Goal: Information Seeking & Learning: Learn about a topic

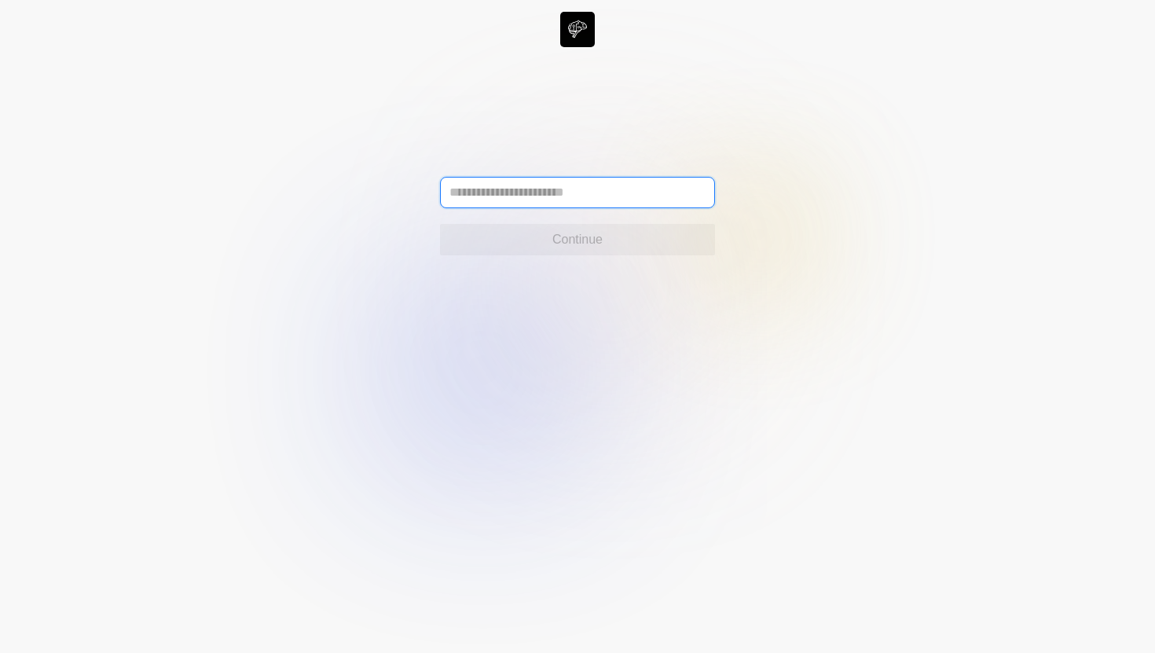
click at [540, 192] on input "text" at bounding box center [577, 192] width 275 height 31
click at [656, 204] on input "**********" at bounding box center [577, 192] width 275 height 31
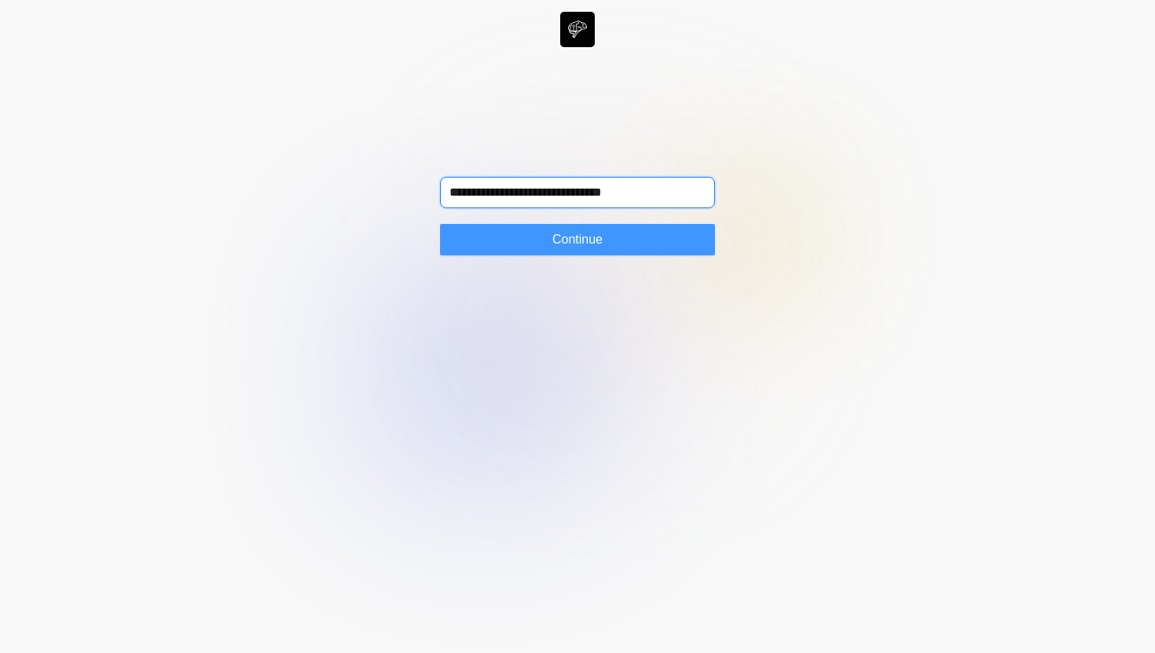
type input "**********"
click at [633, 233] on button "Continue" at bounding box center [577, 239] width 275 height 31
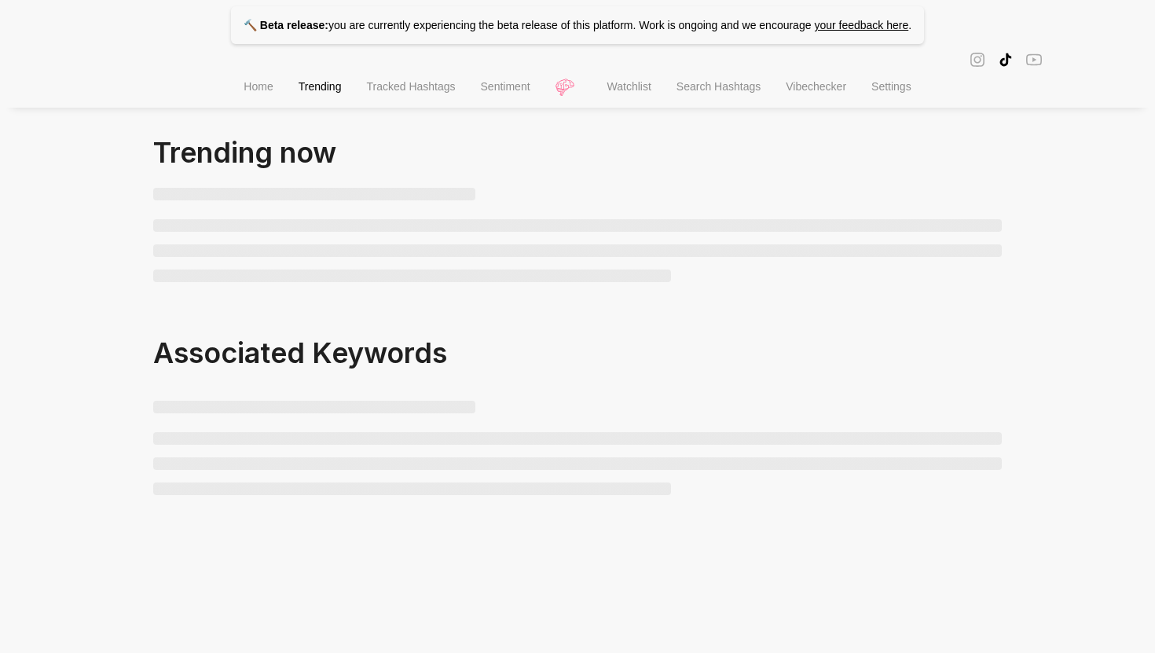
click at [633, 96] on li "Watchlist" at bounding box center [629, 88] width 69 height 40
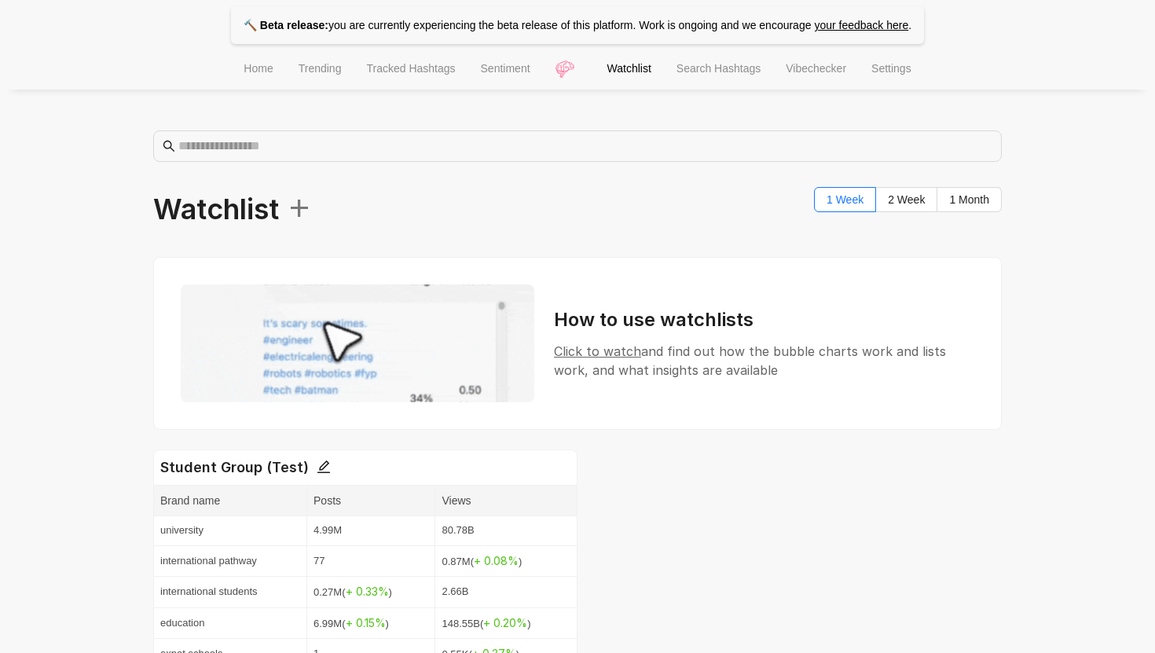
scroll to position [129, 0]
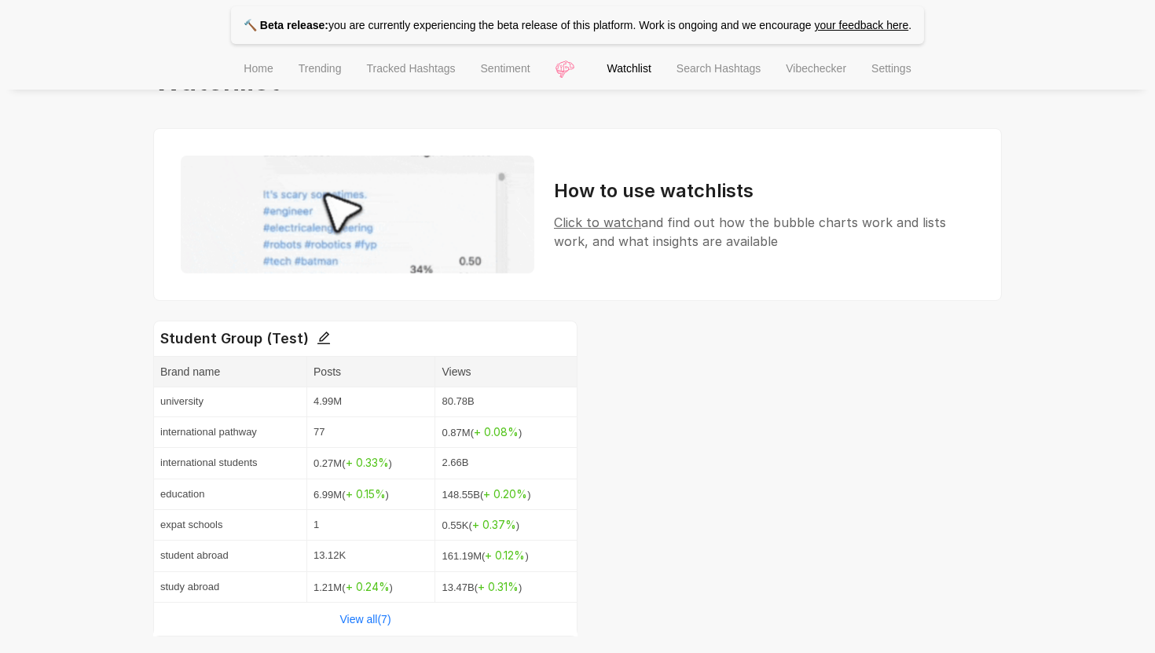
click at [392, 618] on div "View all( 7 )" at bounding box center [365, 618] width 423 height 33
click at [362, 616] on link "View all( 7 )" at bounding box center [364, 619] width 51 height 13
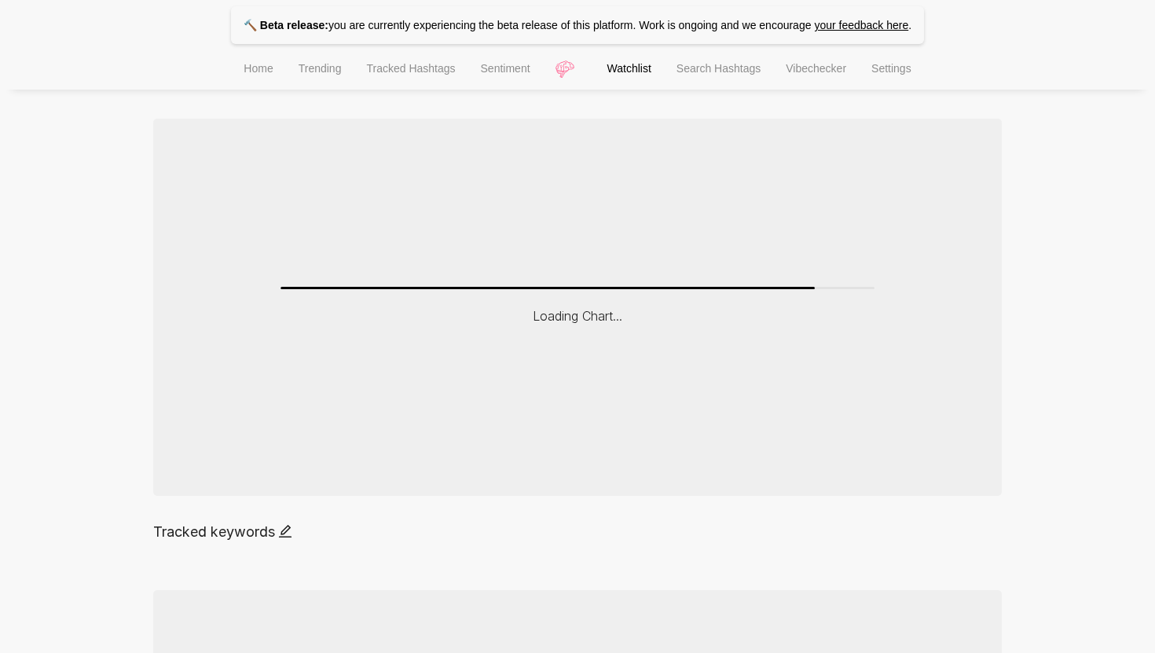
scroll to position [121, 0]
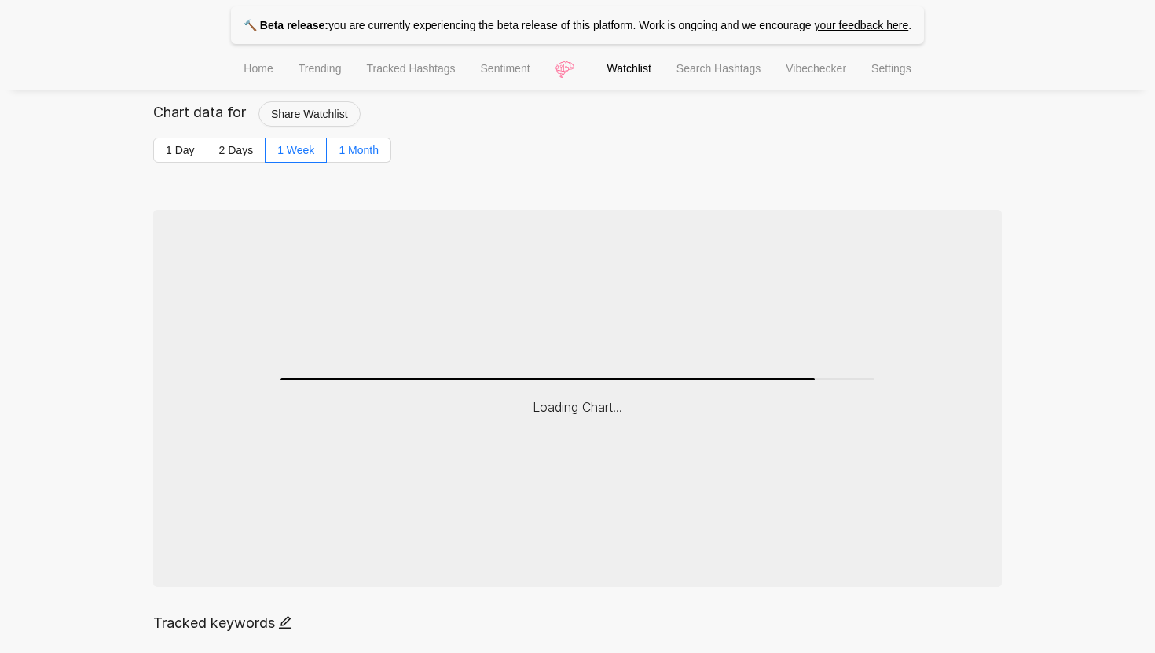
click at [368, 150] on span "1 Month" at bounding box center [359, 150] width 40 height 13
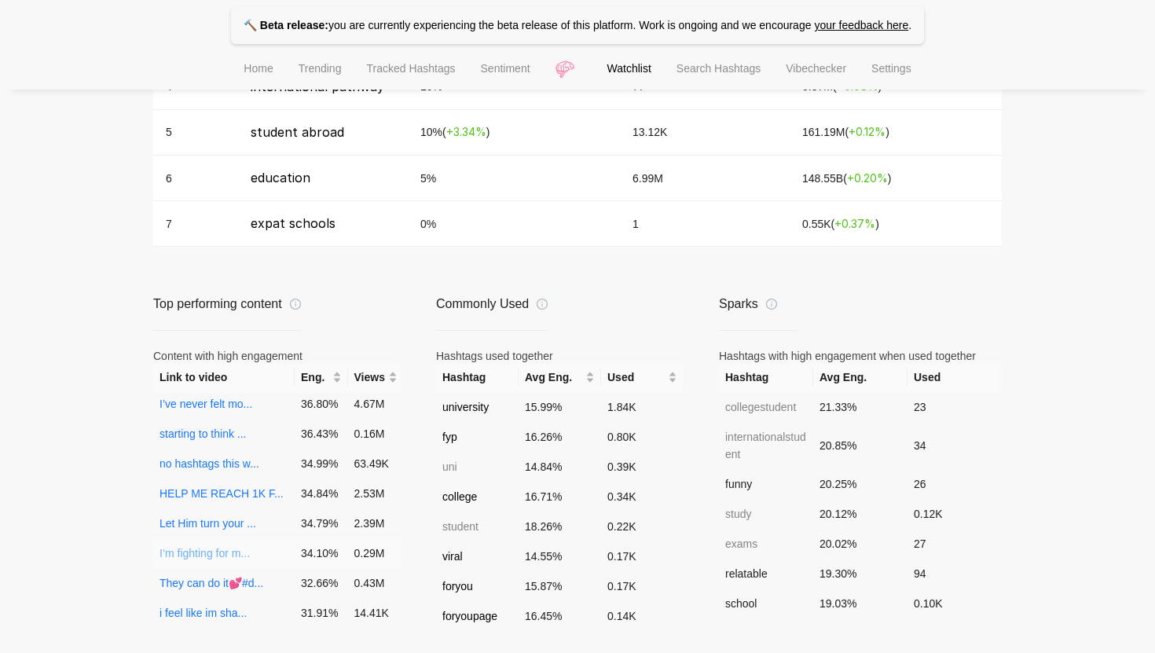
scroll to position [94, 0]
click at [211, 548] on link "They can do it💕#d..." at bounding box center [211, 551] width 104 height 13
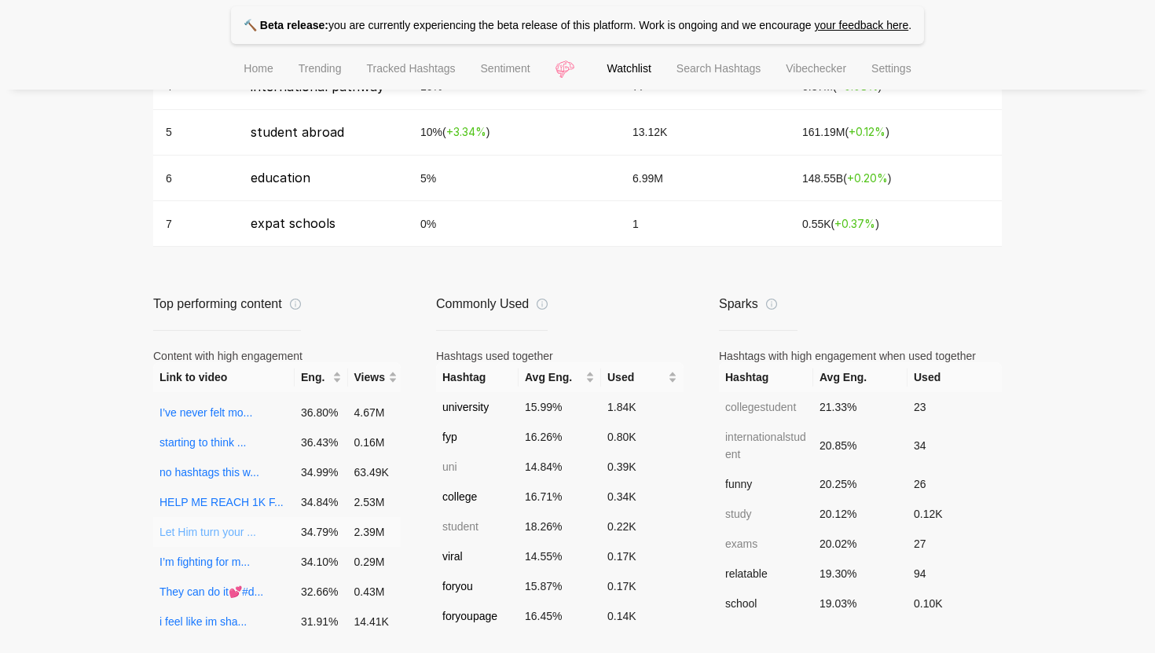
scroll to position [56, 0]
click at [212, 413] on link "I’ve never felt mo..." at bounding box center [205, 411] width 93 height 13
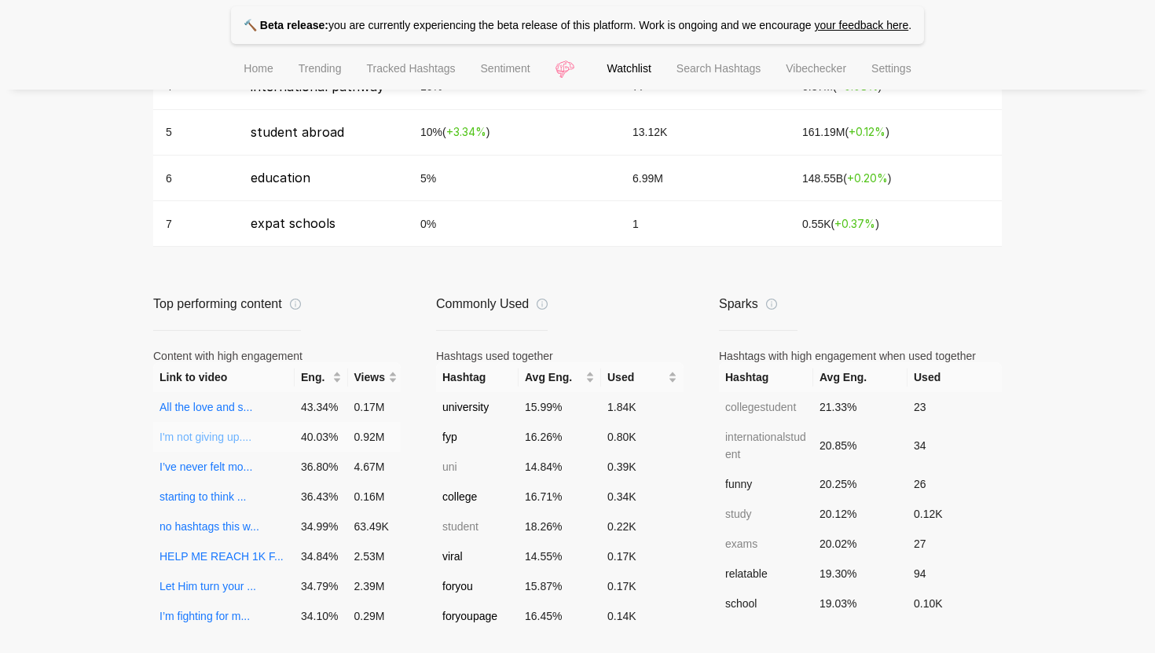
click at [218, 441] on link "I'm not giving up...." at bounding box center [205, 436] width 92 height 13
click at [228, 408] on link "All the love and s..." at bounding box center [205, 407] width 93 height 13
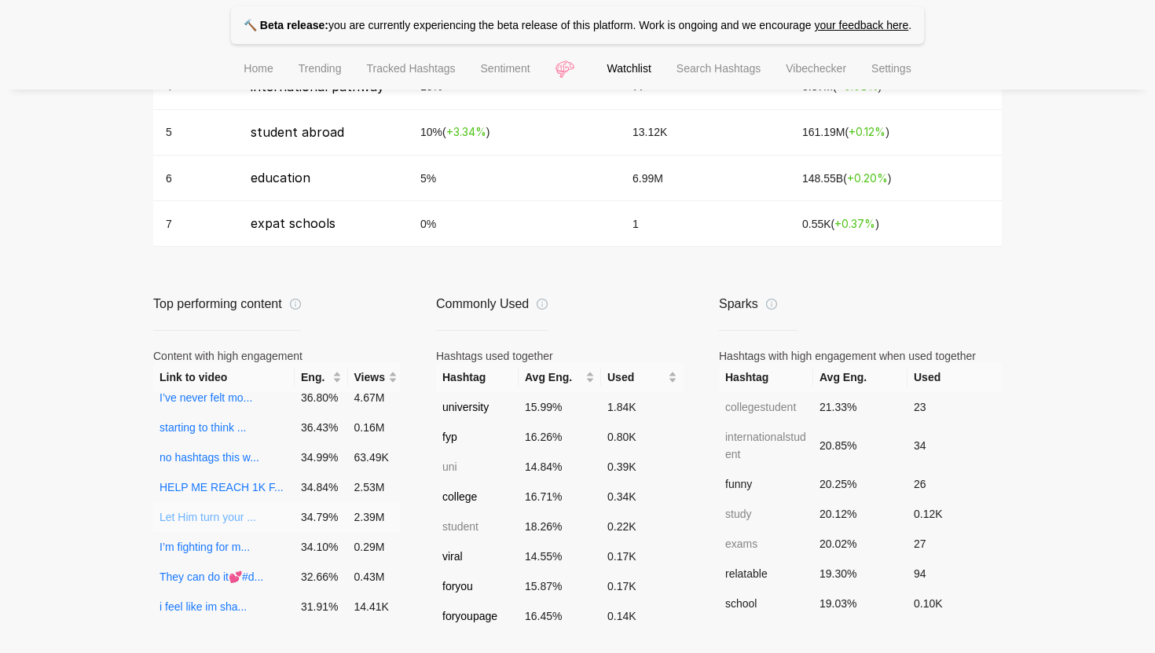
scroll to position [73, 0]
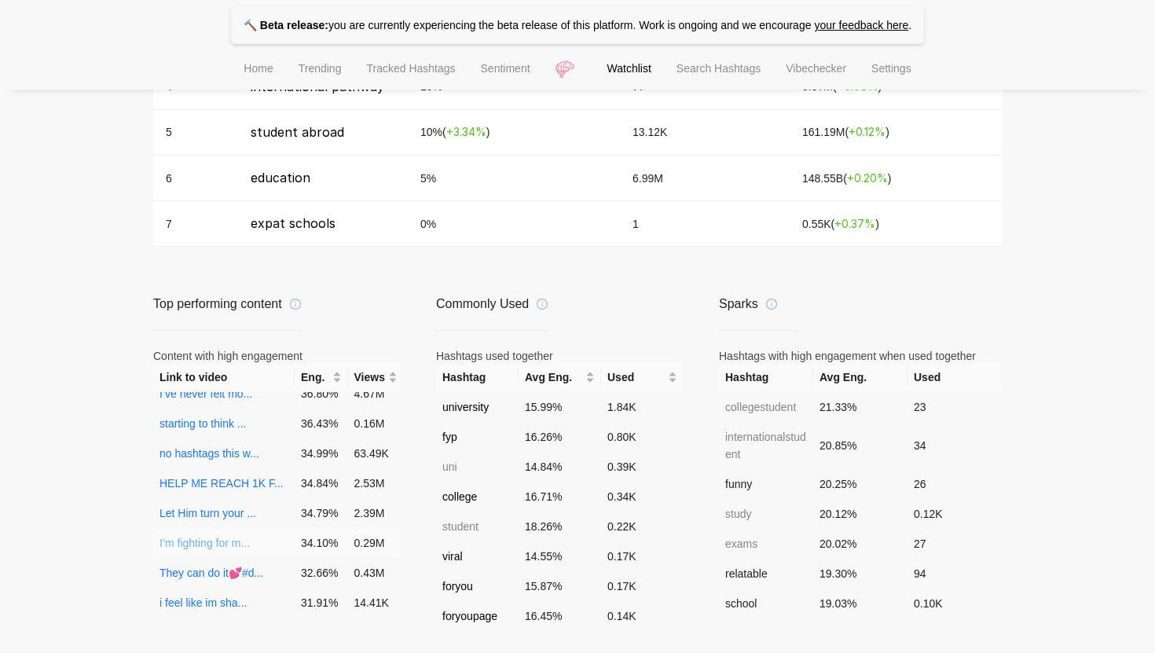
click at [238, 543] on link "I’m fighting for m..." at bounding box center [204, 542] width 90 height 13
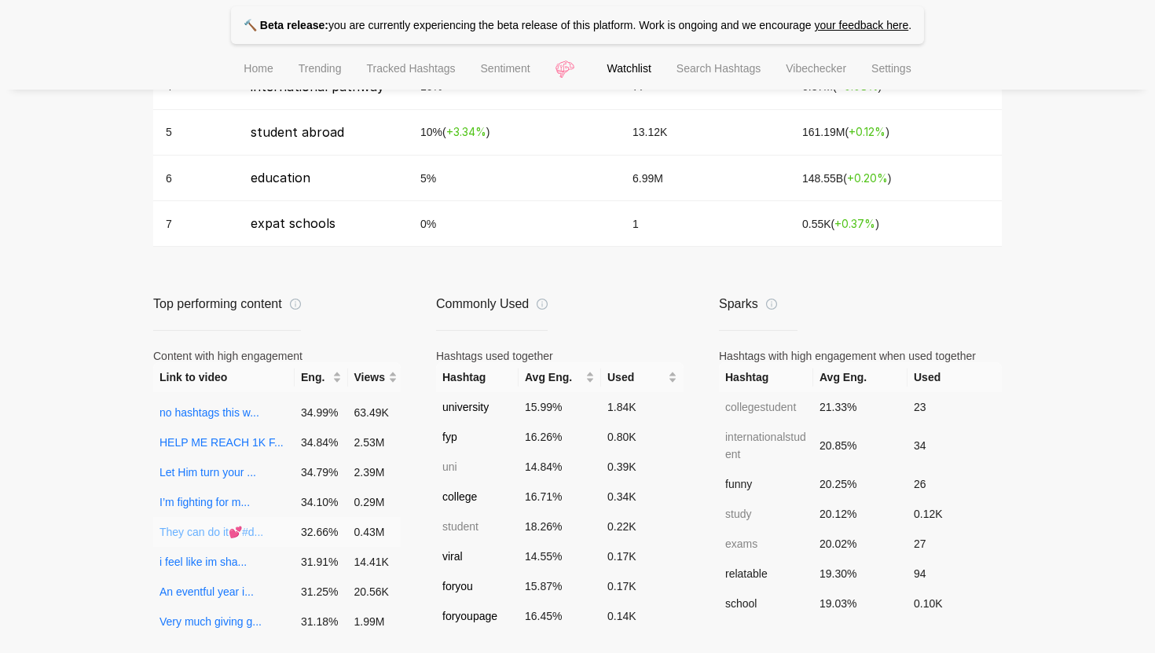
click at [234, 532] on link "They can do it💕#d..." at bounding box center [211, 531] width 104 height 13
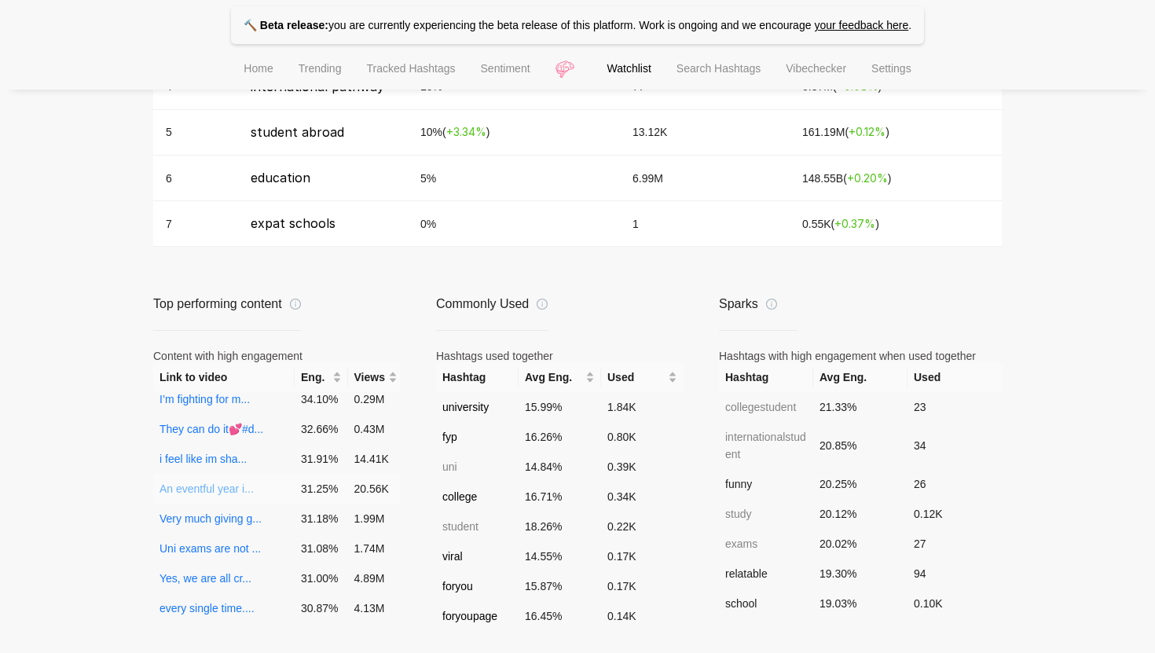
click at [232, 488] on link "An eventful year i..." at bounding box center [206, 488] width 94 height 13
click at [210, 584] on link "Yes, we are all cr..." at bounding box center [205, 578] width 92 height 13
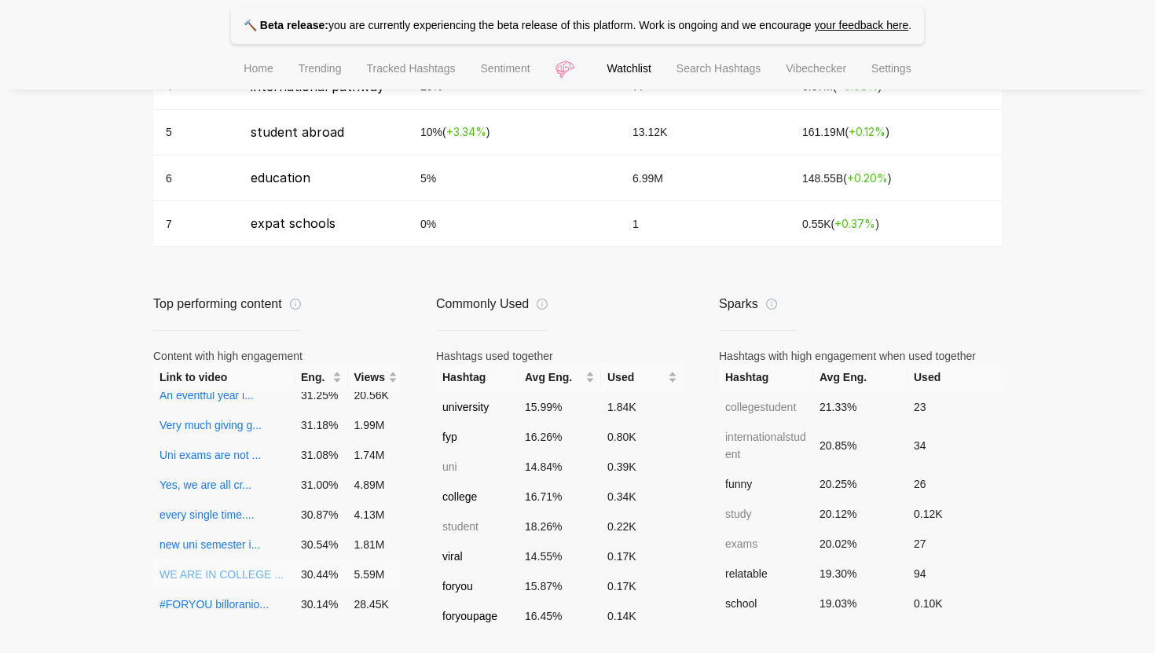
click at [240, 575] on link "WE ARE IN COLLEGE ..." at bounding box center [221, 574] width 124 height 13
click at [232, 566] on td "WE ARE IN COLLEGE ..." at bounding box center [223, 574] width 141 height 30
click at [236, 577] on link "WE ARE IN COLLEGE ..." at bounding box center [221, 574] width 124 height 13
click at [243, 543] on link "new uni semester i..." at bounding box center [209, 544] width 101 height 13
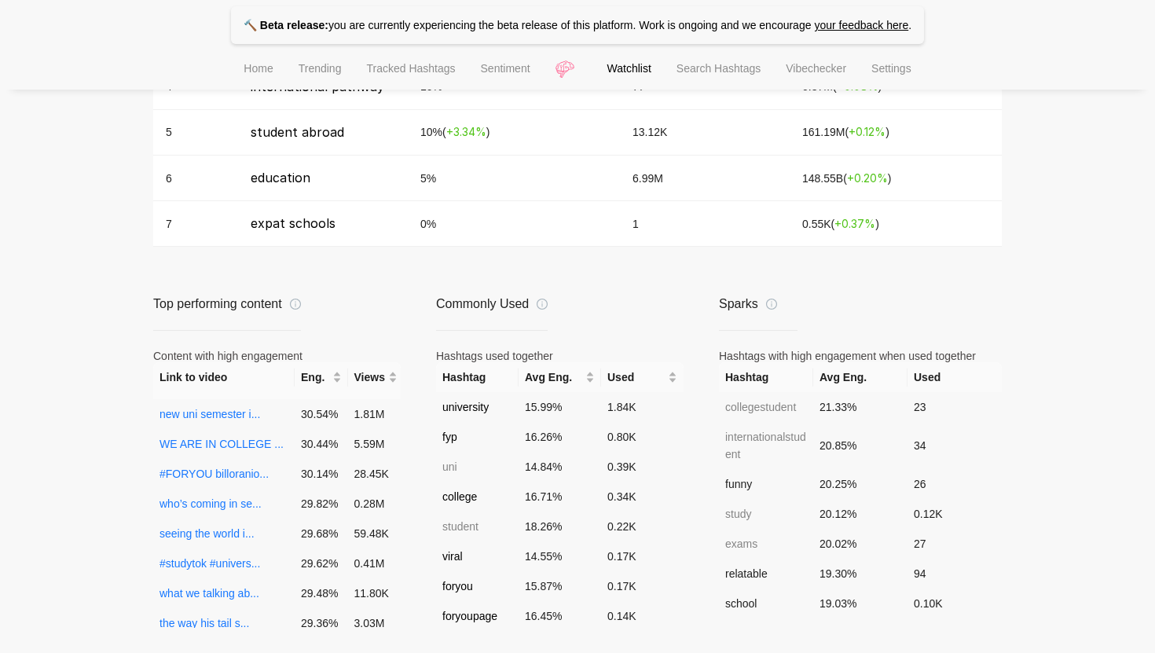
scroll to position [445, 0]
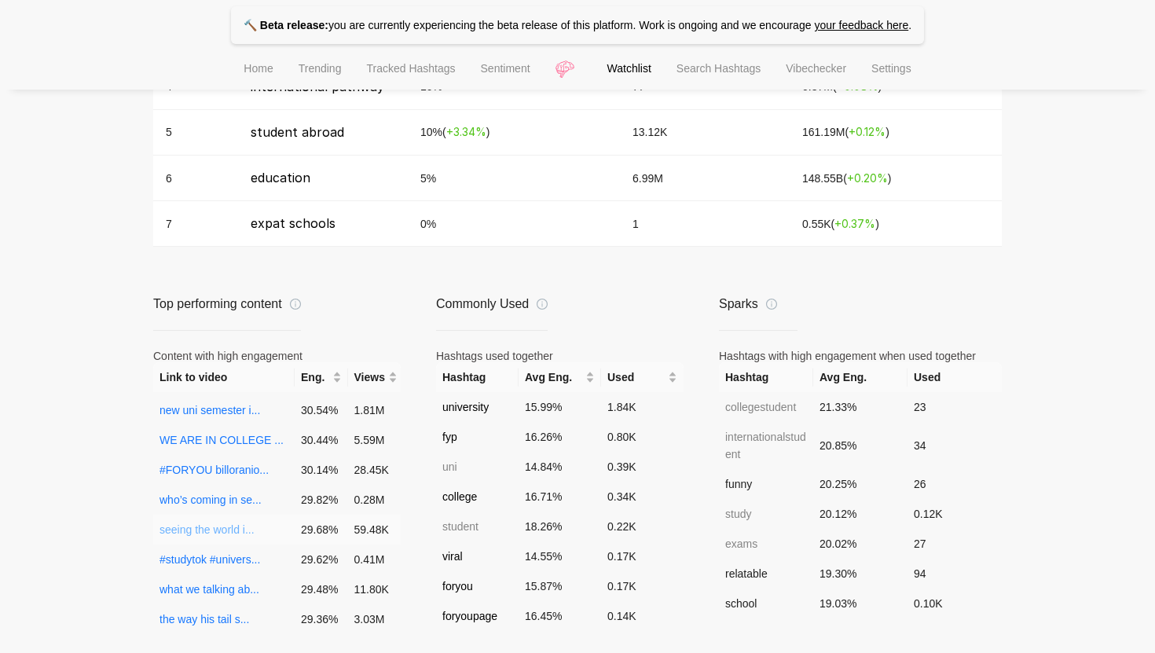
click at [235, 529] on link "seeing the world i..." at bounding box center [206, 529] width 95 height 13
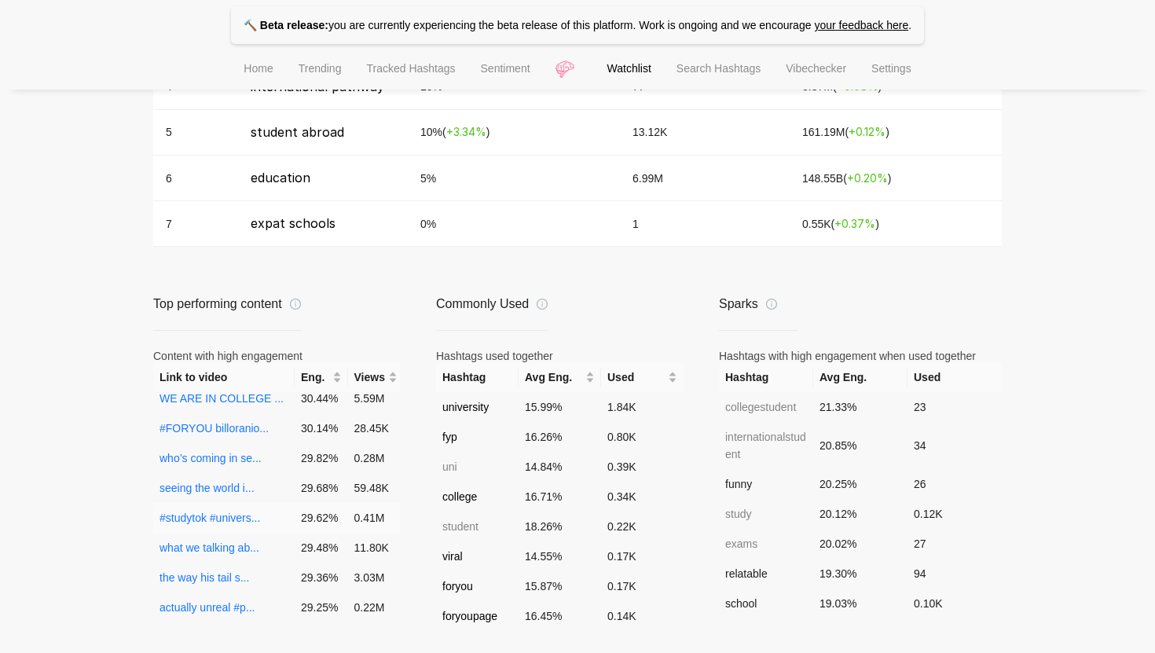
scroll to position [513, 0]
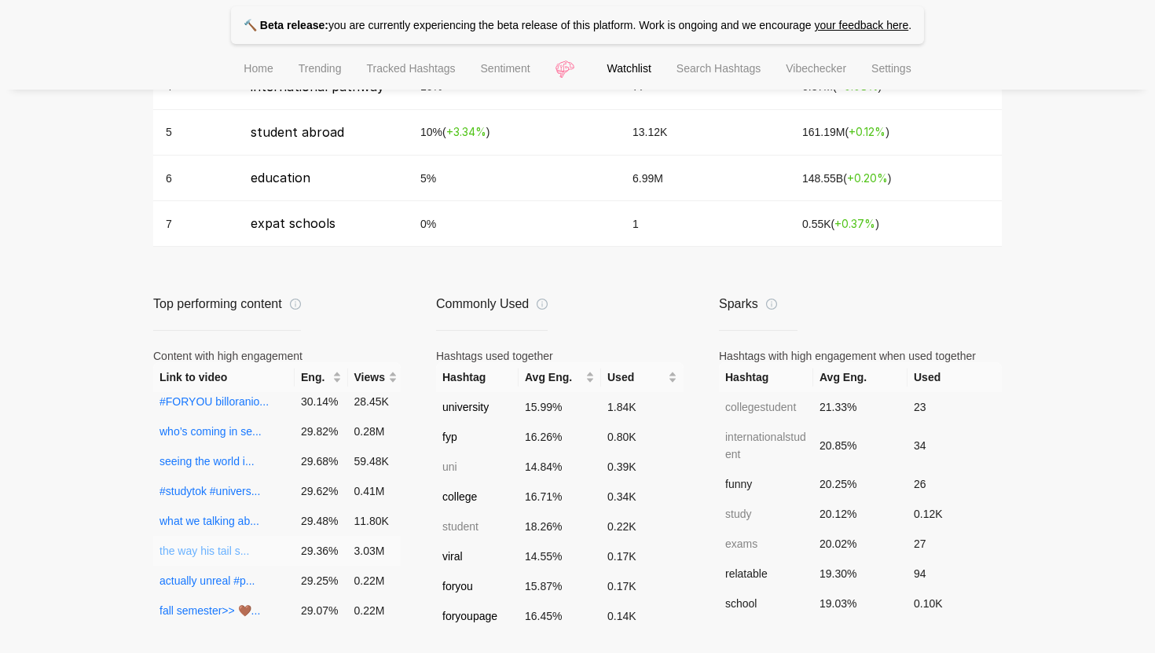
click at [233, 551] on link "the way his tail s..." at bounding box center [204, 550] width 90 height 13
